Goal: Use online tool/utility: Use online tool/utility

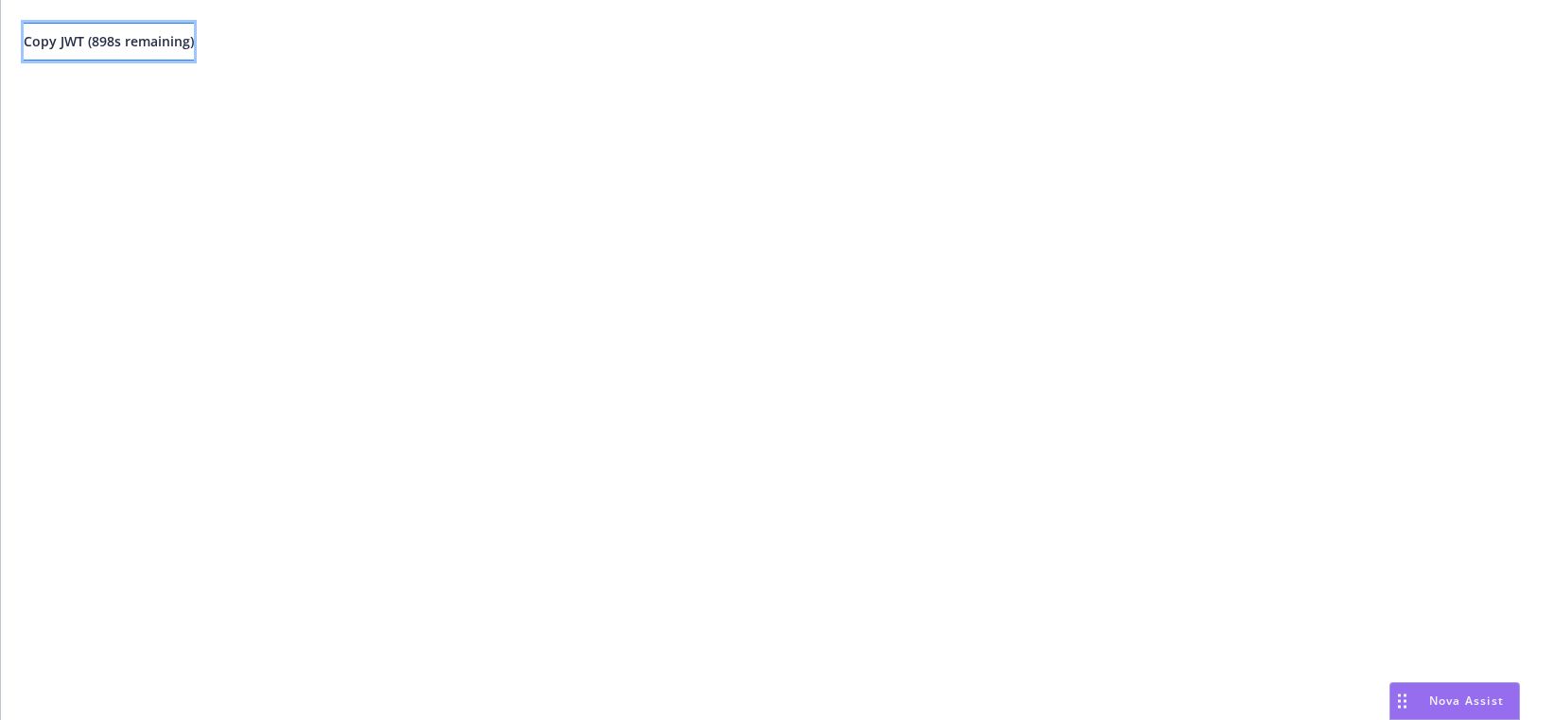
click at [166, 47] on span "Copy JWT ( 898 s remaining)" at bounding box center [109, 41] width 170 height 18
